Goal: Information Seeking & Learning: Find specific page/section

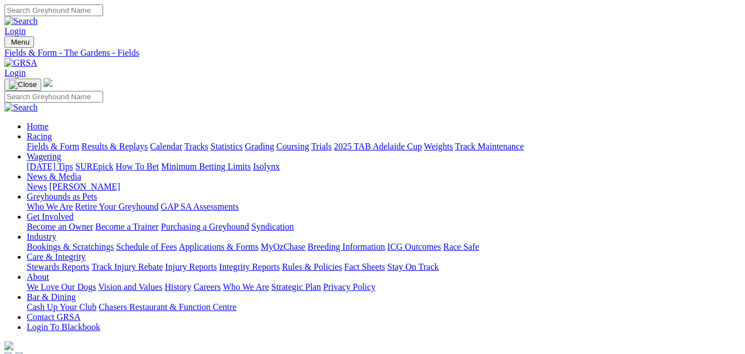
scroll to position [0, 146]
select select "VIC"
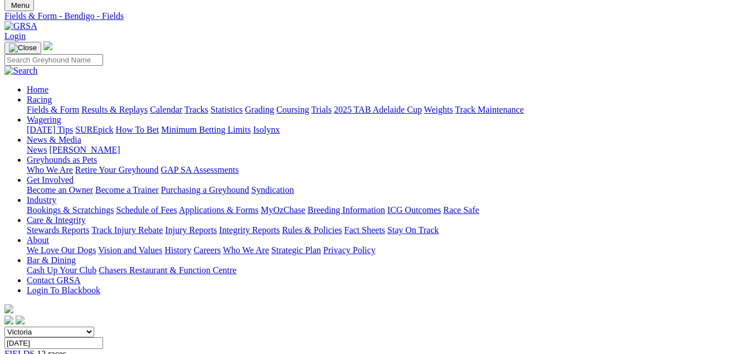
scroll to position [38, 0]
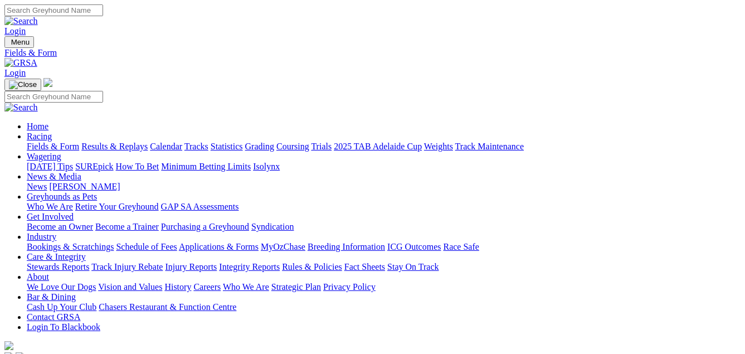
drag, startPoint x: 358, startPoint y: 140, endPoint x: 350, endPoint y: 140, distance: 7.2
select select "NSW"
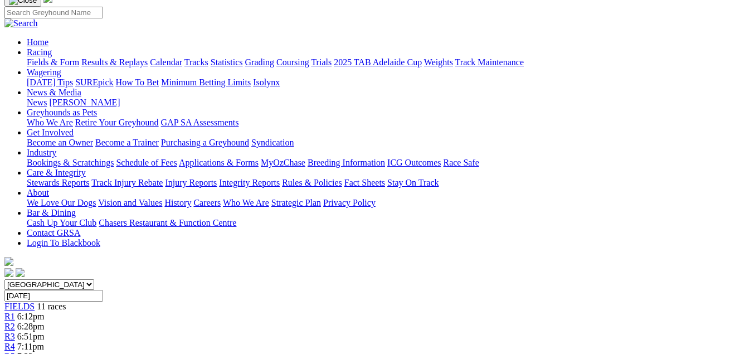
scroll to position [0, 146]
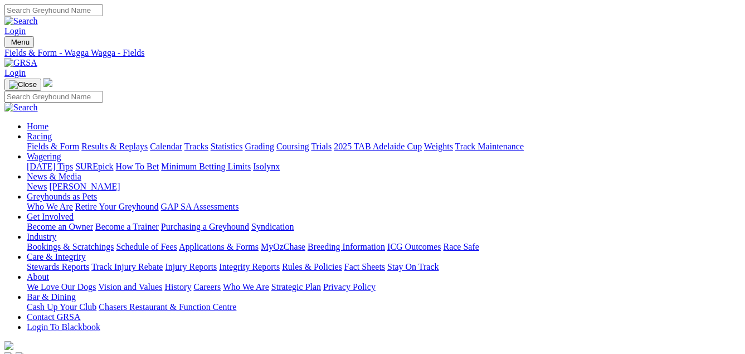
select select "WA"
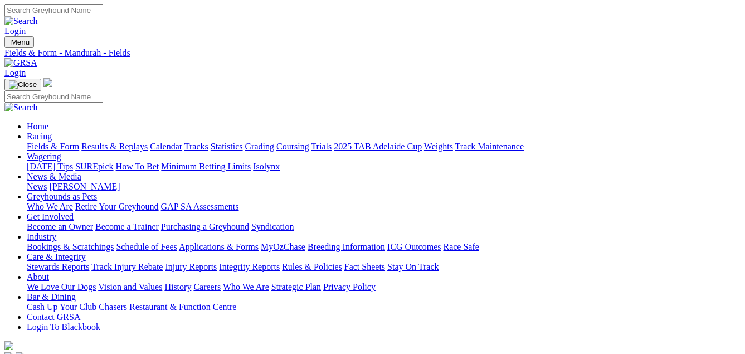
select select "QLD"
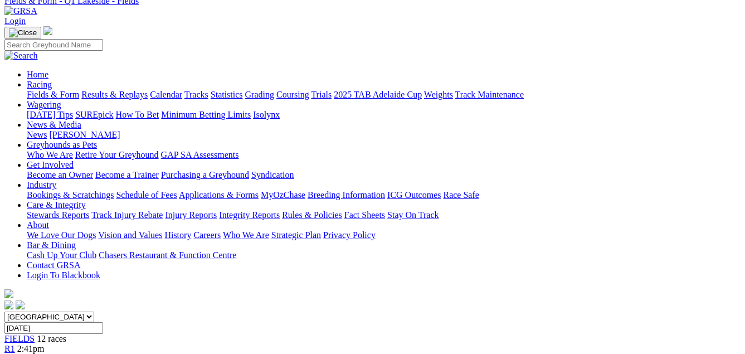
scroll to position [48, 0]
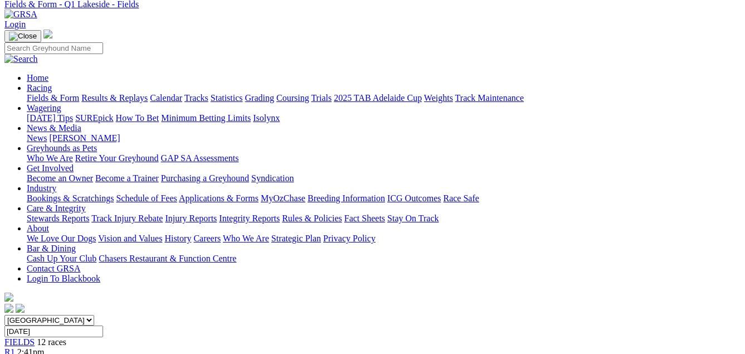
click at [94, 315] on select "South Australia New South Wales Northern Territory Queensland Tasmania Victoria…" at bounding box center [49, 320] width 90 height 11
select select "SA"
click at [25, 315] on select "South Australia New South Wales Northern Territory Queensland Tasmania Victoria…" at bounding box center [49, 320] width 90 height 11
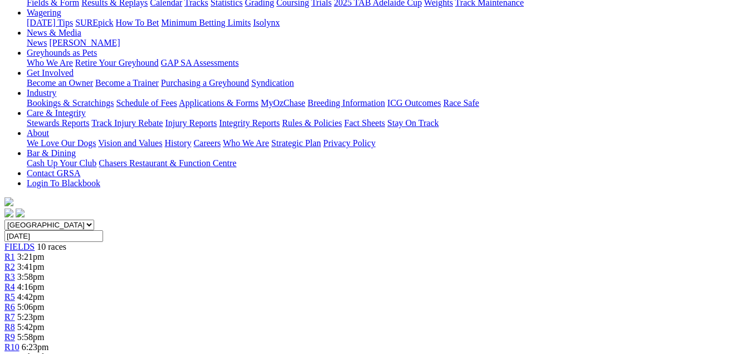
scroll to position [0, 146]
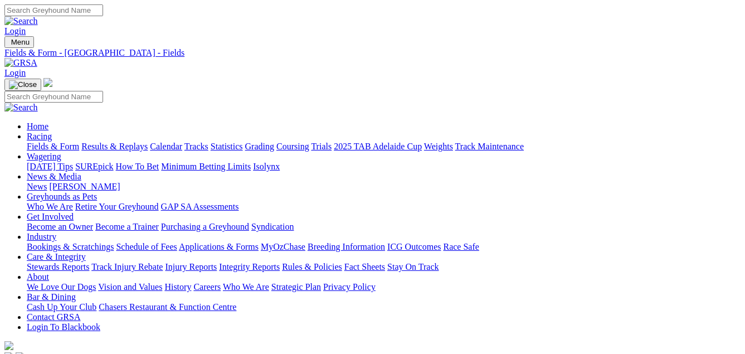
select select "NSW"
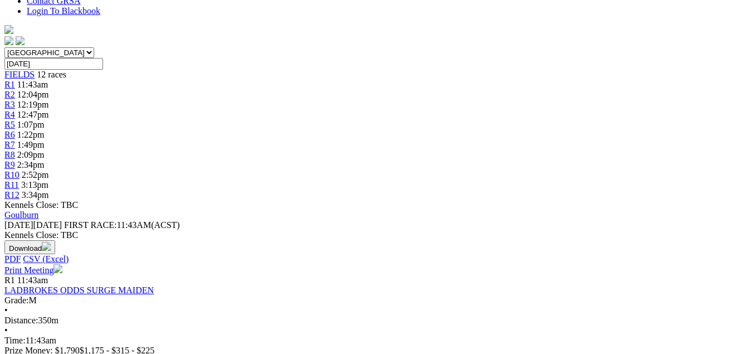
scroll to position [56, 0]
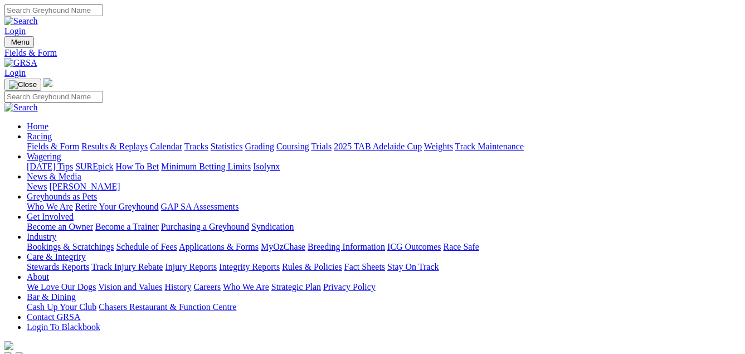
scroll to position [56, 0]
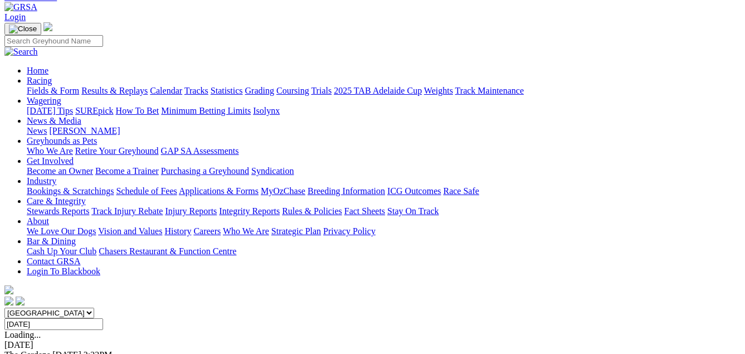
click at [94, 307] on select "[GEOGRAPHIC_DATA] [GEOGRAPHIC_DATA] [GEOGRAPHIC_DATA] [GEOGRAPHIC_DATA] [GEOGRA…" at bounding box center [49, 312] width 90 height 11
click at [25, 307] on select "[GEOGRAPHIC_DATA] [GEOGRAPHIC_DATA] [GEOGRAPHIC_DATA] [GEOGRAPHIC_DATA] [GEOGRA…" at bounding box center [49, 312] width 90 height 11
click at [94, 307] on select "[GEOGRAPHIC_DATA] [GEOGRAPHIC_DATA] [GEOGRAPHIC_DATA] [GEOGRAPHIC_DATA] [GEOGRA…" at bounding box center [49, 312] width 90 height 11
select select "VIC"
click at [25, 307] on select "South Australia New South Wales Northern Territory Queensland Tasmania Victoria…" at bounding box center [49, 312] width 90 height 11
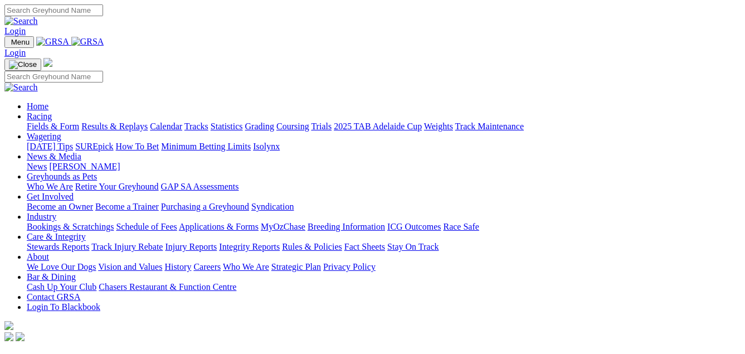
scroll to position [334, 0]
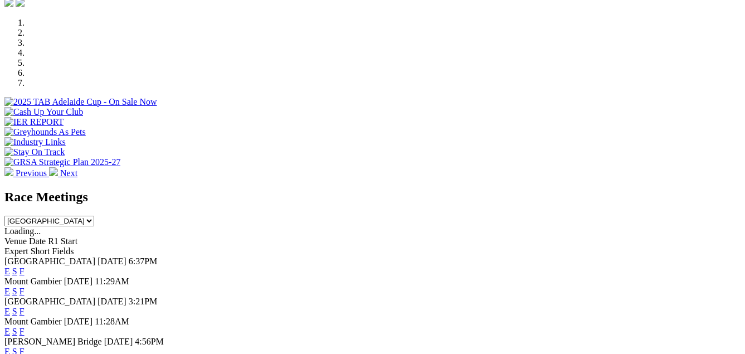
click at [94, 216] on select "[GEOGRAPHIC_DATA] [GEOGRAPHIC_DATA] [GEOGRAPHIC_DATA] [GEOGRAPHIC_DATA] [GEOGRA…" at bounding box center [49, 221] width 90 height 11
select select "[GEOGRAPHIC_DATA]"
click at [94, 216] on select "[GEOGRAPHIC_DATA] [GEOGRAPHIC_DATA] [GEOGRAPHIC_DATA] [GEOGRAPHIC_DATA] [GEOGRA…" at bounding box center [49, 221] width 90 height 11
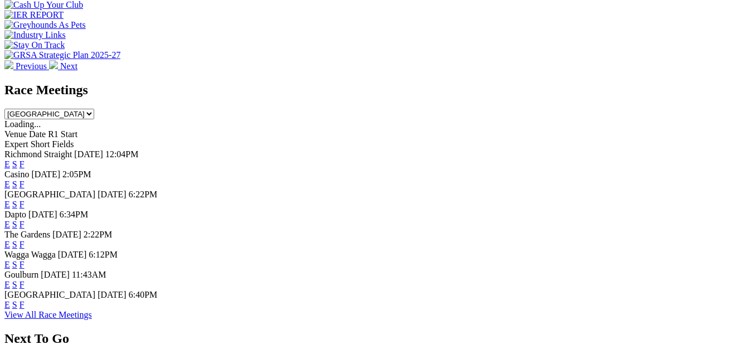
scroll to position [446, 0]
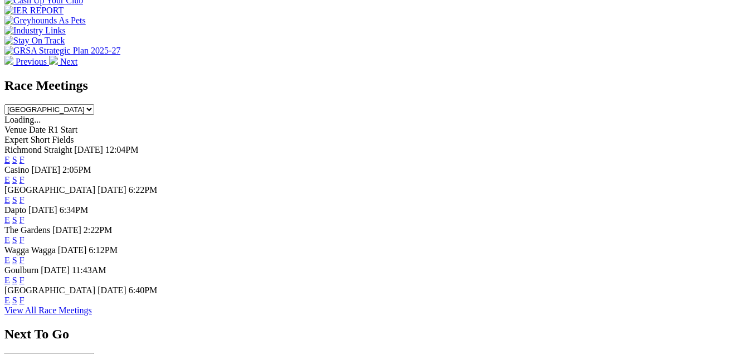
click at [25, 235] on link "F" at bounding box center [21, 239] width 5 height 9
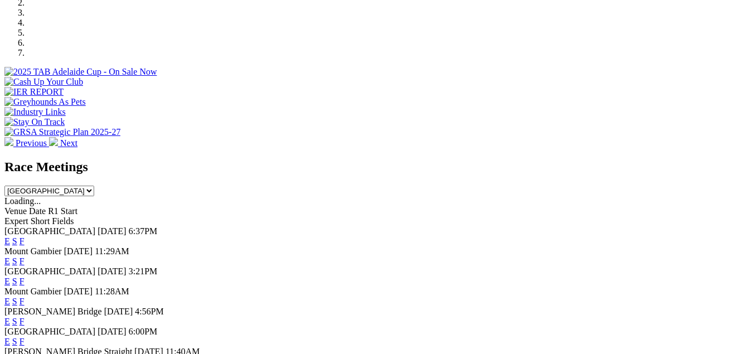
scroll to position [167, 0]
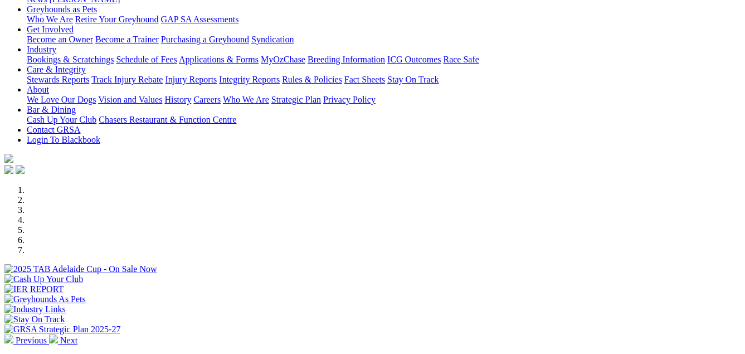
select select "VIC"
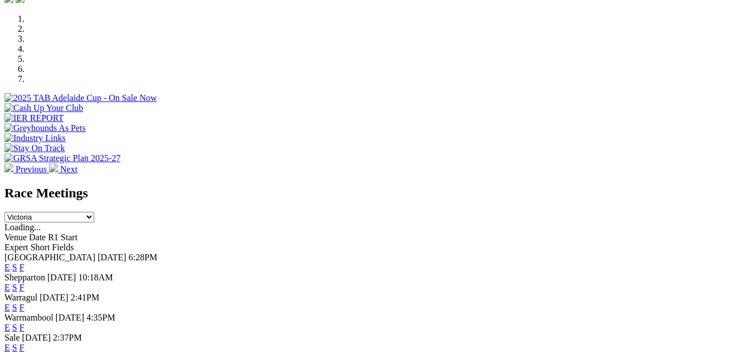
scroll to position [501, 0]
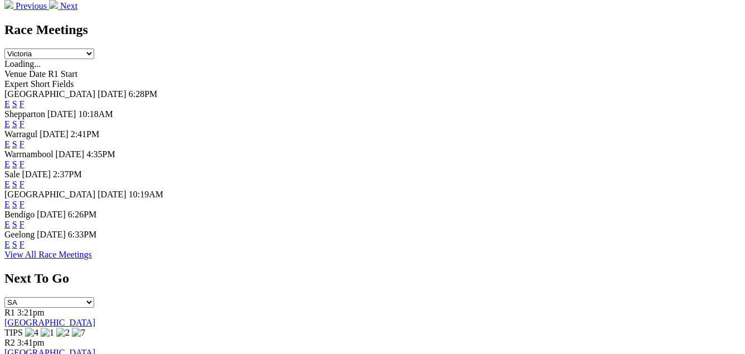
click at [25, 249] on link "F" at bounding box center [21, 244] width 5 height 9
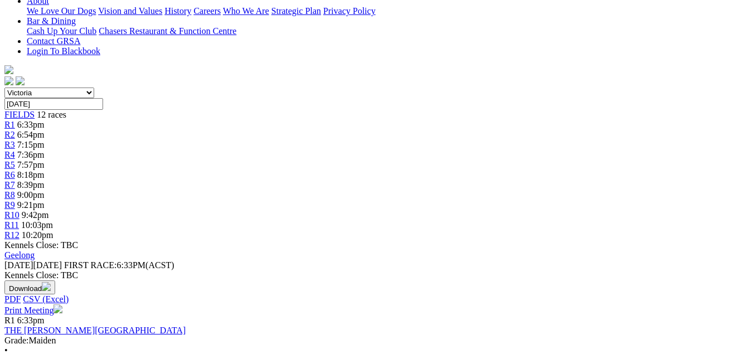
scroll to position [278, 0]
